Goal: Information Seeking & Learning: Find specific fact

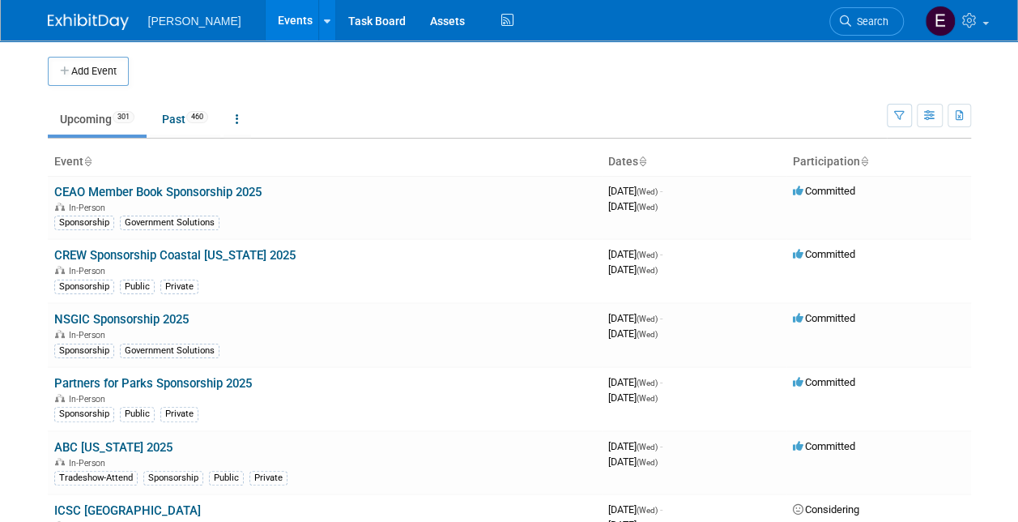
click at [870, 21] on span "Search" at bounding box center [869, 21] width 37 height 12
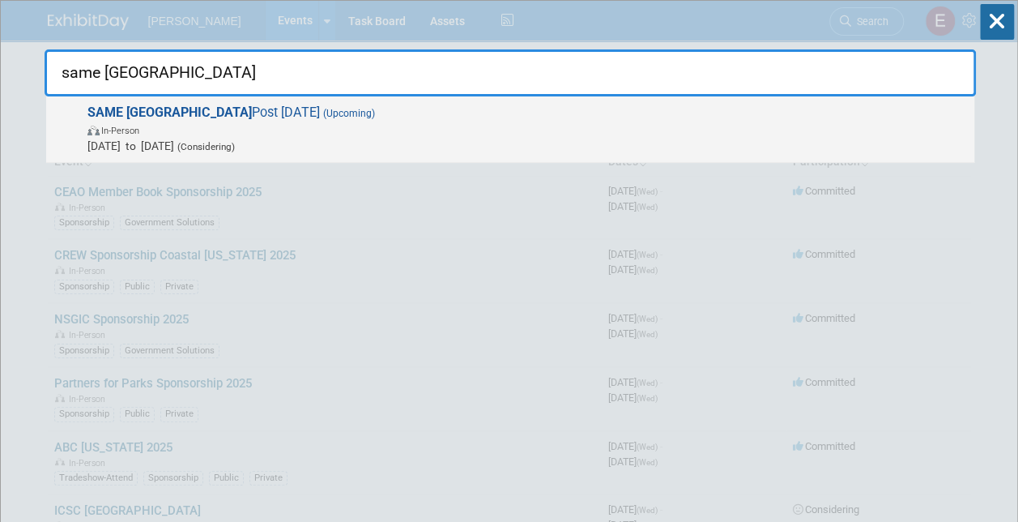
type input "same [GEOGRAPHIC_DATA]"
click at [258, 131] on span "In-Person" at bounding box center [526, 129] width 879 height 16
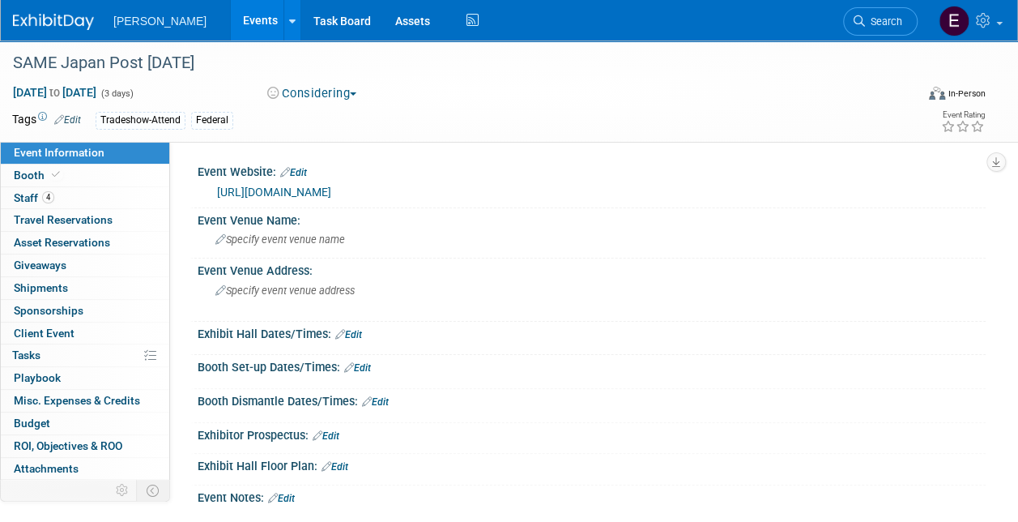
click at [256, 191] on link "https://forum.samejapan.org/" at bounding box center [274, 191] width 114 height 13
